Goal: Information Seeking & Learning: Learn about a topic

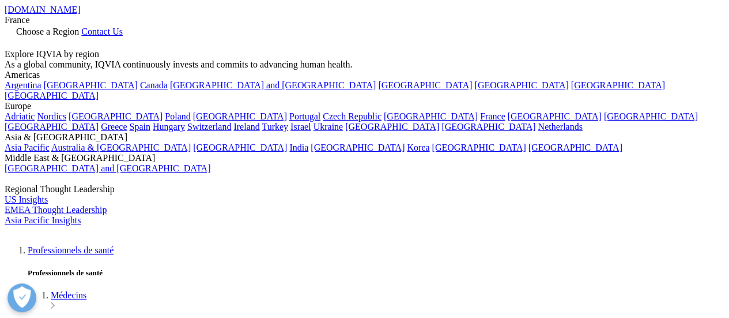
click at [14, 39] on link at bounding box center [9, 44] width 9 height 10
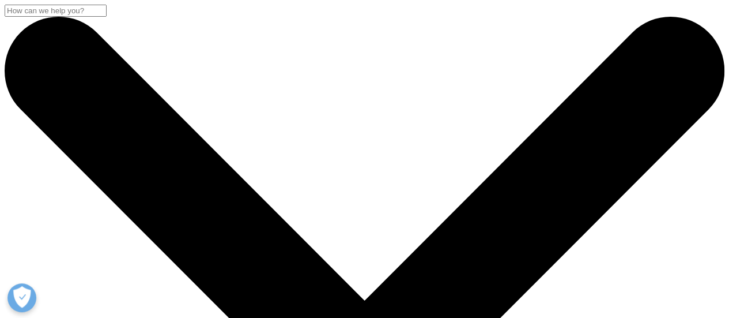
click at [107, 17] on input "Recherche" at bounding box center [56, 11] width 102 height 12
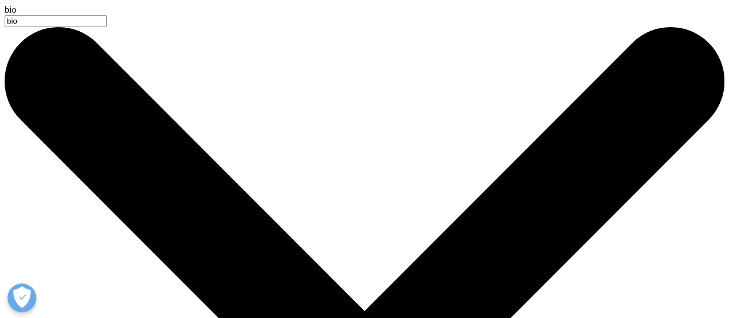
type input "bio"
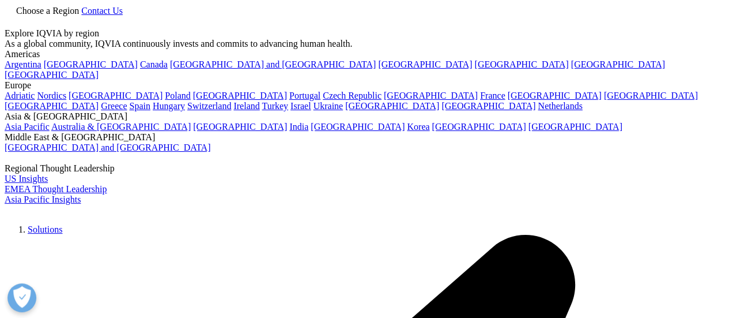
type input "biosimilaire"
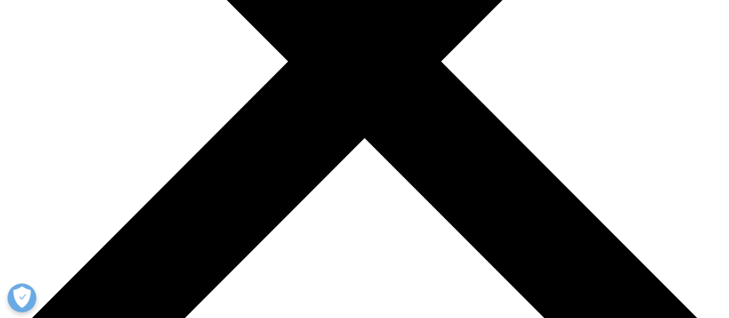
scroll to position [320, 0]
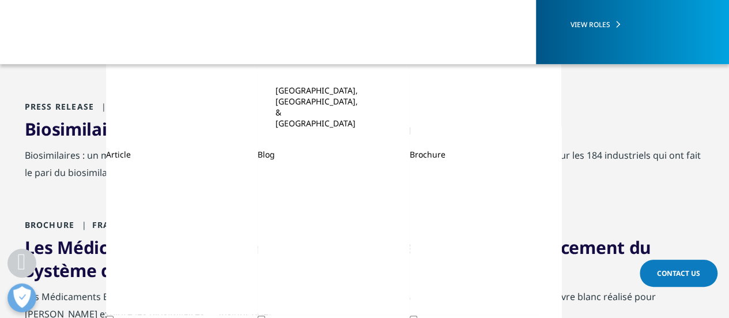
drag, startPoint x: 319, startPoint y: 145, endPoint x: 248, endPoint y: 110, distance: 79.1
click at [248, 110] on div "Press Release France" at bounding box center [365, 109] width 680 height 17
click at [235, 124] on link "Biosimilaires : un marché de dupe pour les labos ?" at bounding box center [232, 129] width 415 height 24
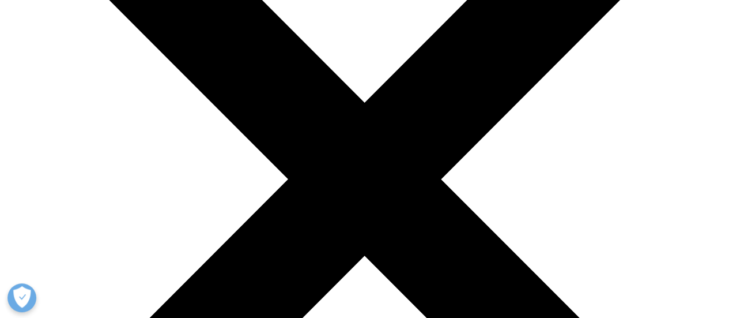
scroll to position [67, 0]
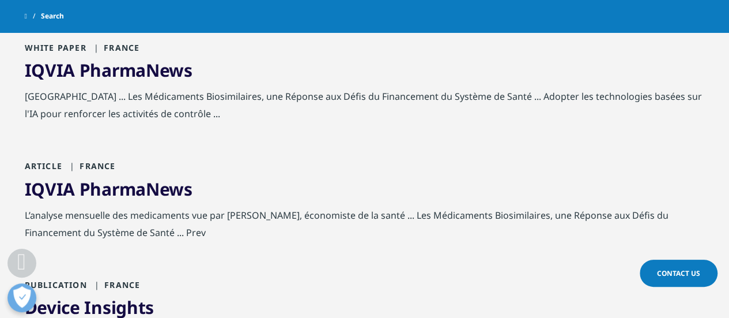
scroll to position [910, 0]
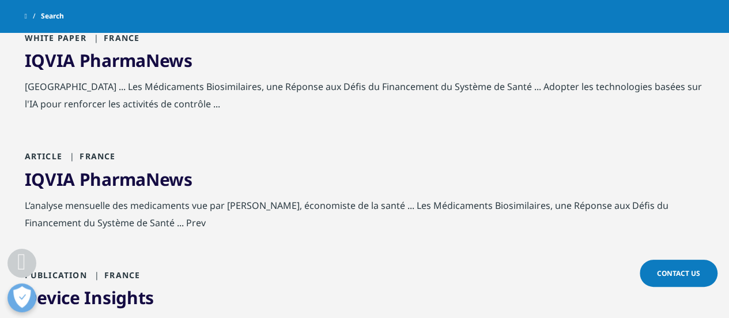
drag, startPoint x: 169, startPoint y: 74, endPoint x: 125, endPoint y: 58, distance: 47.2
drag, startPoint x: 725, startPoint y: 184, endPoint x: 737, endPoint y: 171, distance: 17.9
click at [728, 171] on html "Clear Search Loading Choose a Region Contact Us" at bounding box center [364, 8] width 729 height 1837
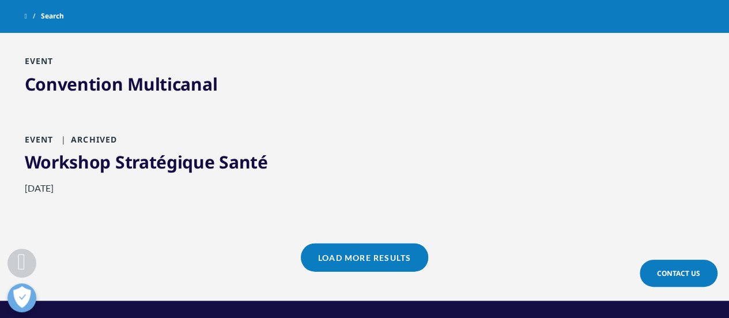
scroll to position [1244, 0]
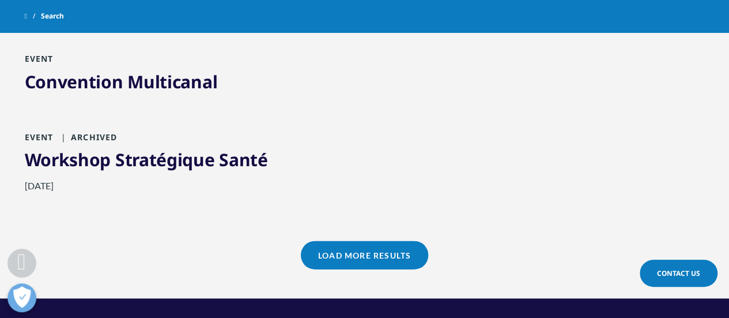
click at [368, 258] on link "Load More Results" at bounding box center [364, 255] width 127 height 28
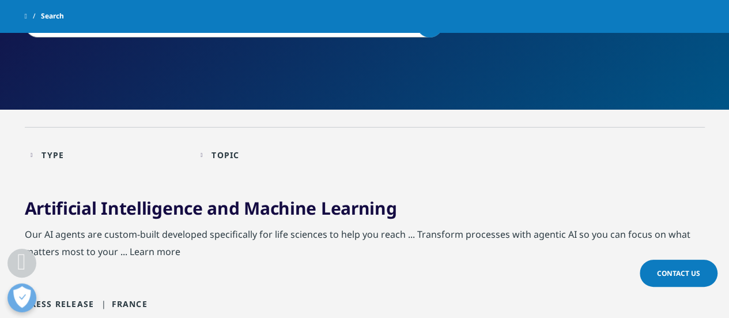
scroll to position [56, 0]
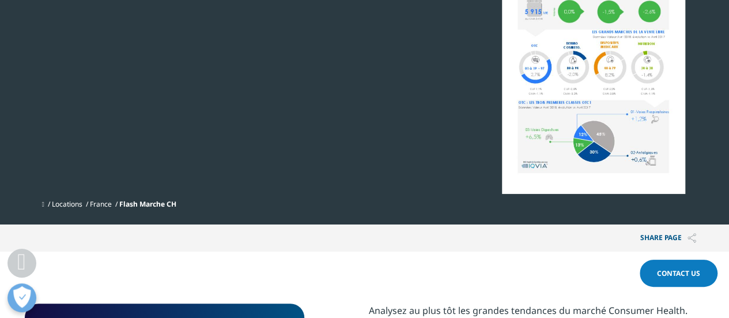
scroll to position [267, 0]
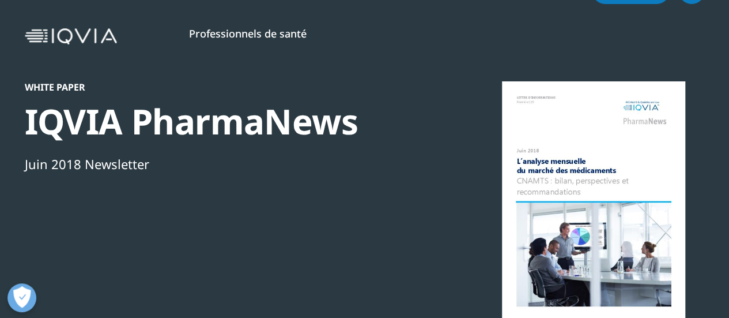
scroll to position [86, 0]
